Goal: Transaction & Acquisition: Purchase product/service

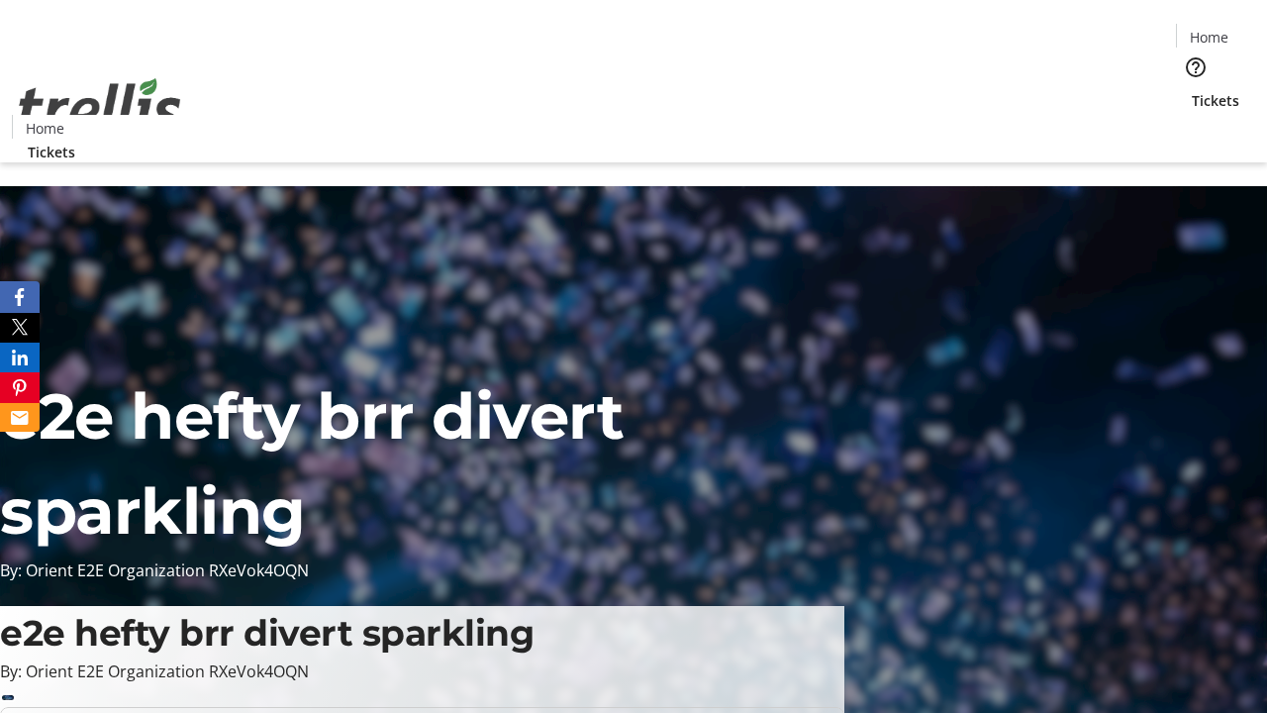
click at [1192, 90] on span "Tickets" at bounding box center [1216, 100] width 48 height 21
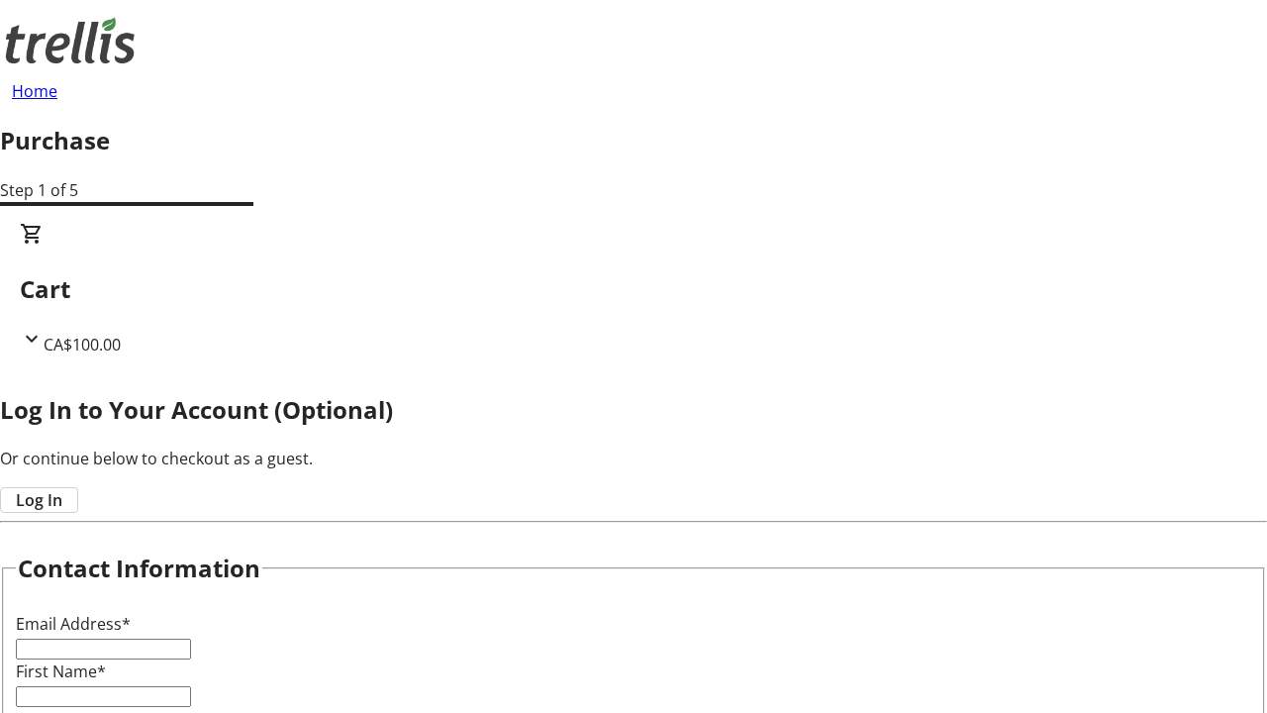
type input "FREE"
type input "[EMAIL_ADDRESS][DOMAIN_NAME]"
type input "Miles"
type input "[PERSON_NAME]"
